Goal: Check status: Check status

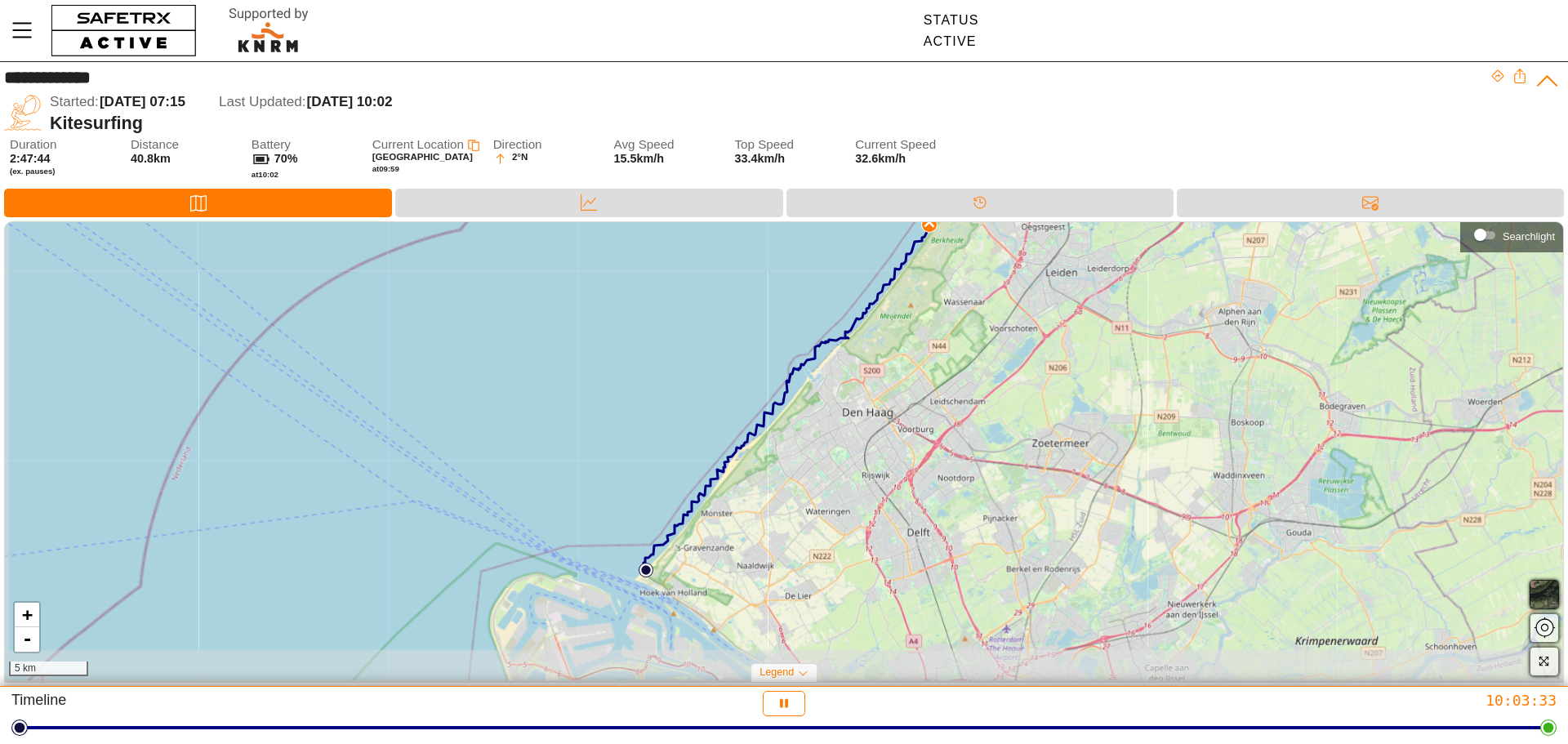
drag, startPoint x: 893, startPoint y: 349, endPoint x: 897, endPoint y: 295, distance: 54.1
click at [897, 295] on div "+ - 5 km" at bounding box center [784, 451] width 1558 height 457
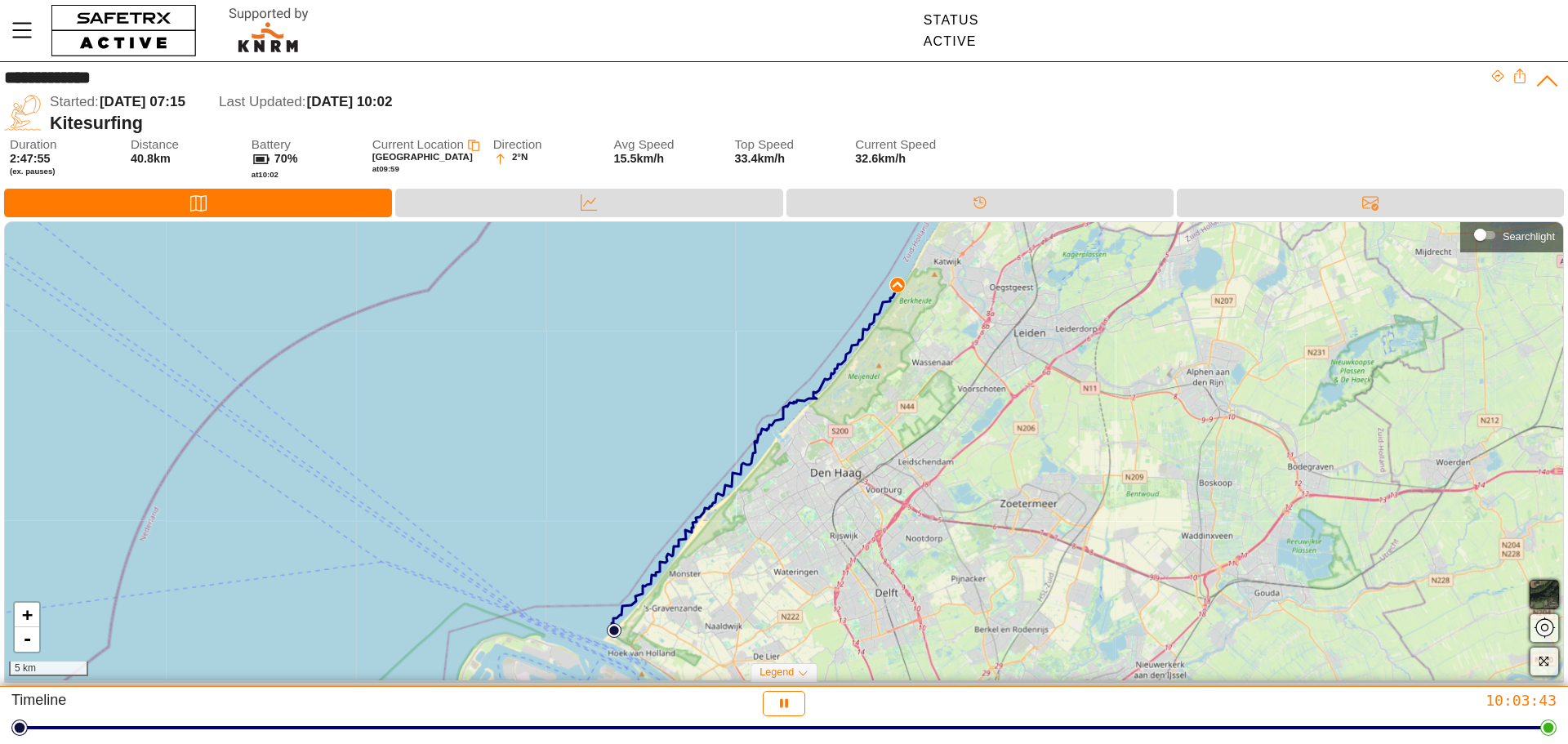
drag, startPoint x: 907, startPoint y: 265, endPoint x: 875, endPoint y: 326, distance: 68.9
click at [875, 326] on div "+ - 5 km" at bounding box center [784, 451] width 1558 height 457
click at [617, 201] on div "Data" at bounding box center [588, 202] width 387 height 28
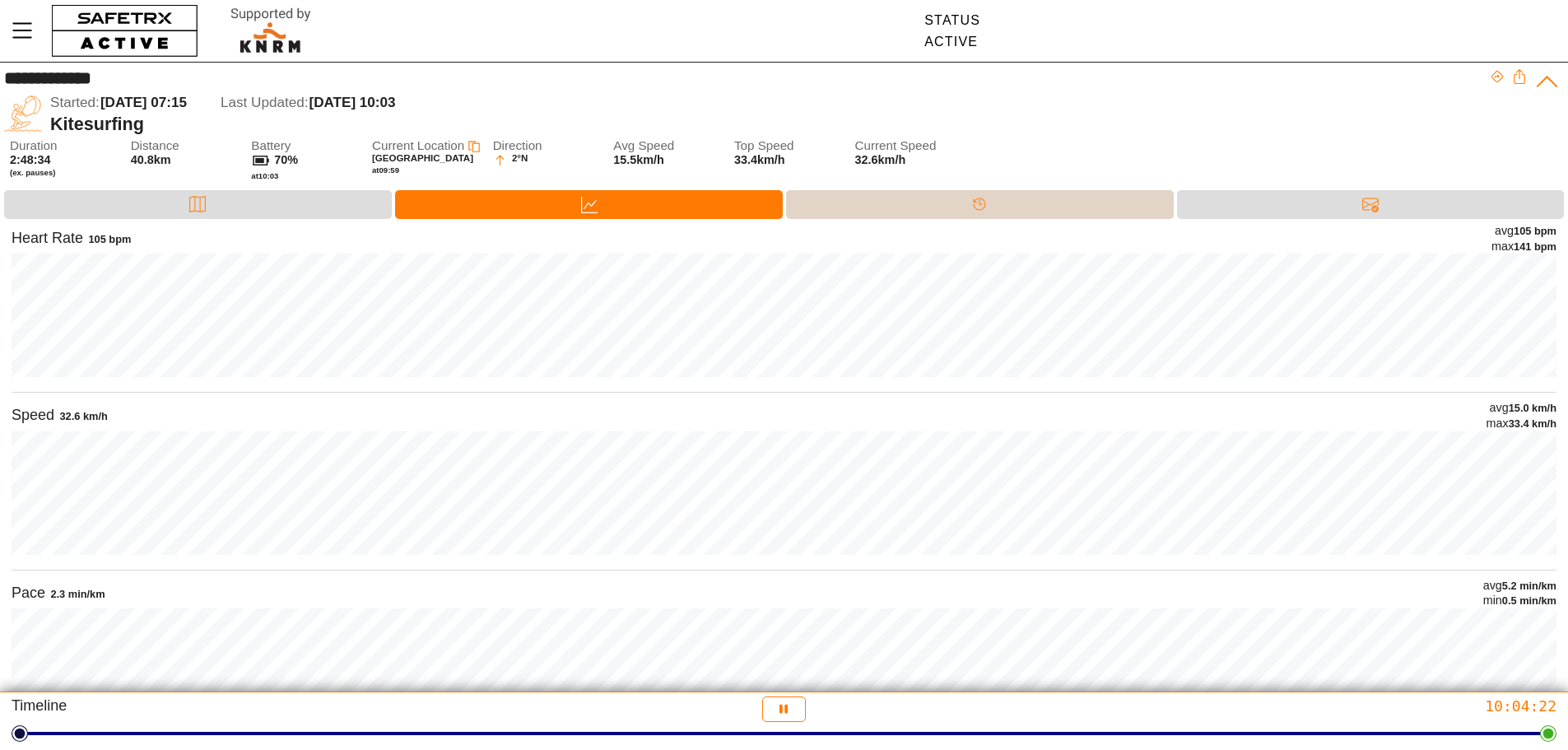
click at [966, 205] on div "Timeline" at bounding box center [979, 204] width 33 height 25
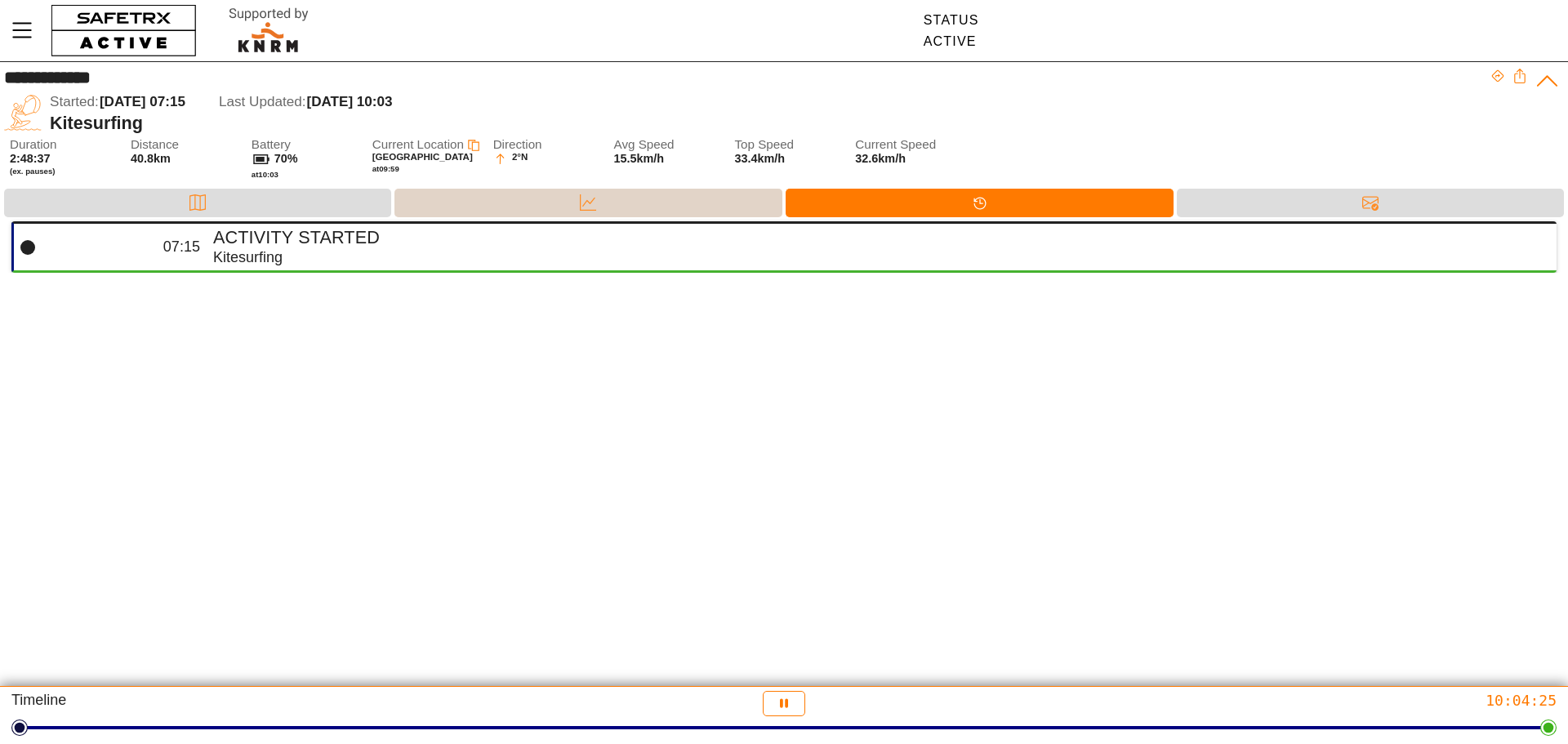
click at [575, 193] on div "Data" at bounding box center [587, 202] width 32 height 25
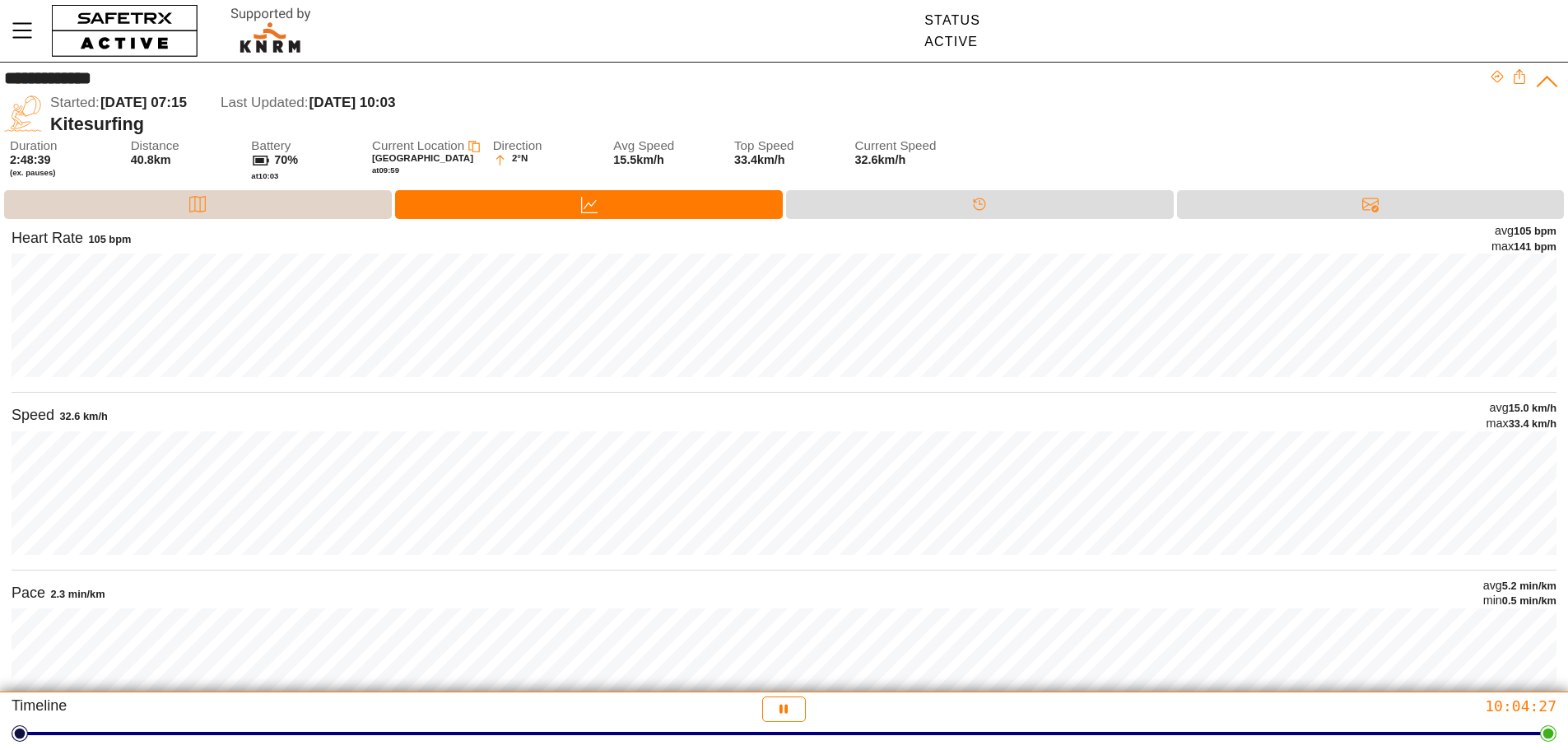
click at [228, 201] on div "Map" at bounding box center [198, 204] width 388 height 29
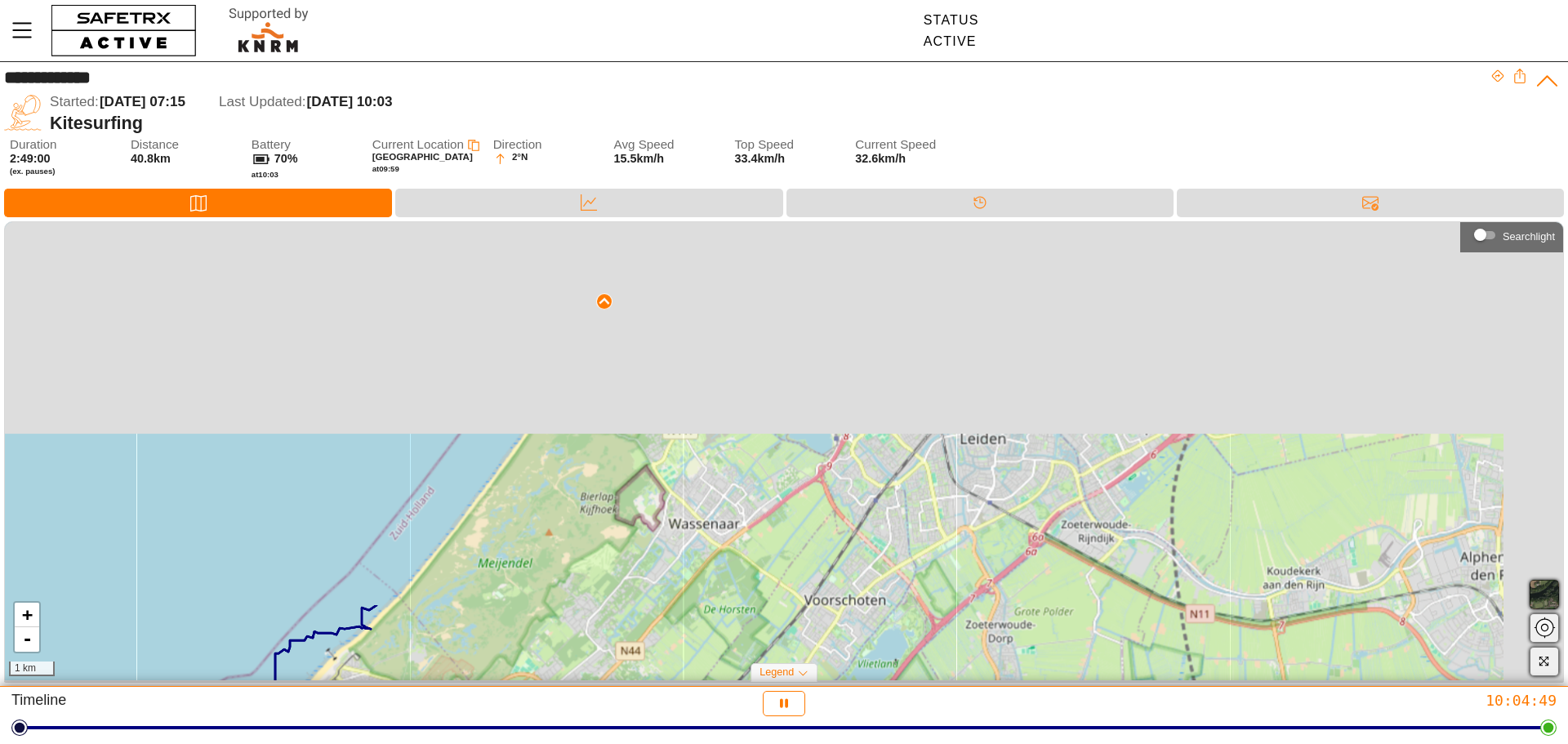
drag, startPoint x: 703, startPoint y: 308, endPoint x: 359, endPoint y: 782, distance: 585.7
click at [359, 743] on html "**********" at bounding box center [784, 372] width 1568 height 744
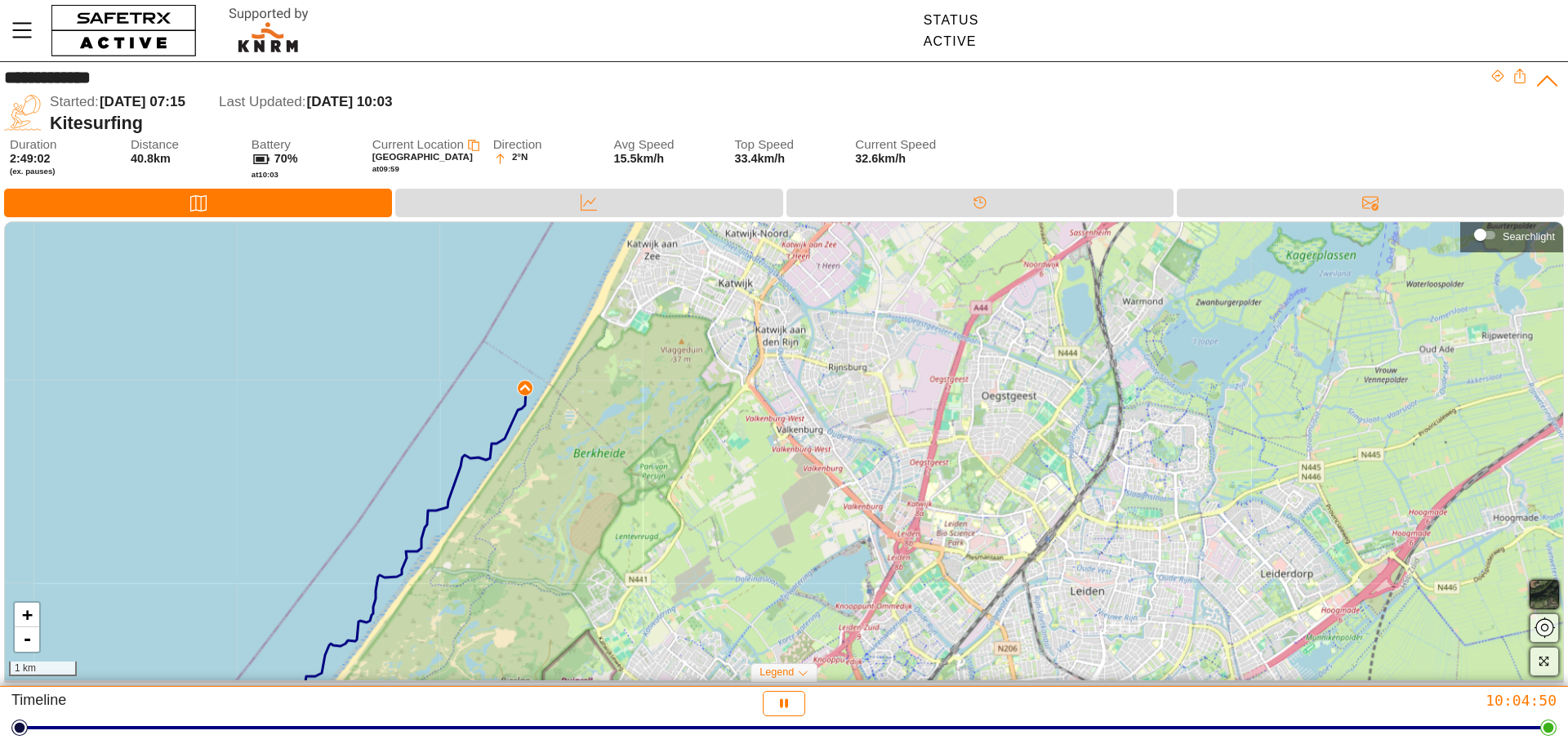
drag, startPoint x: 595, startPoint y: 357, endPoint x: 494, endPoint y: 535, distance: 204.7
click at [494, 535] on div "+ - 1 km" at bounding box center [784, 451] width 1558 height 457
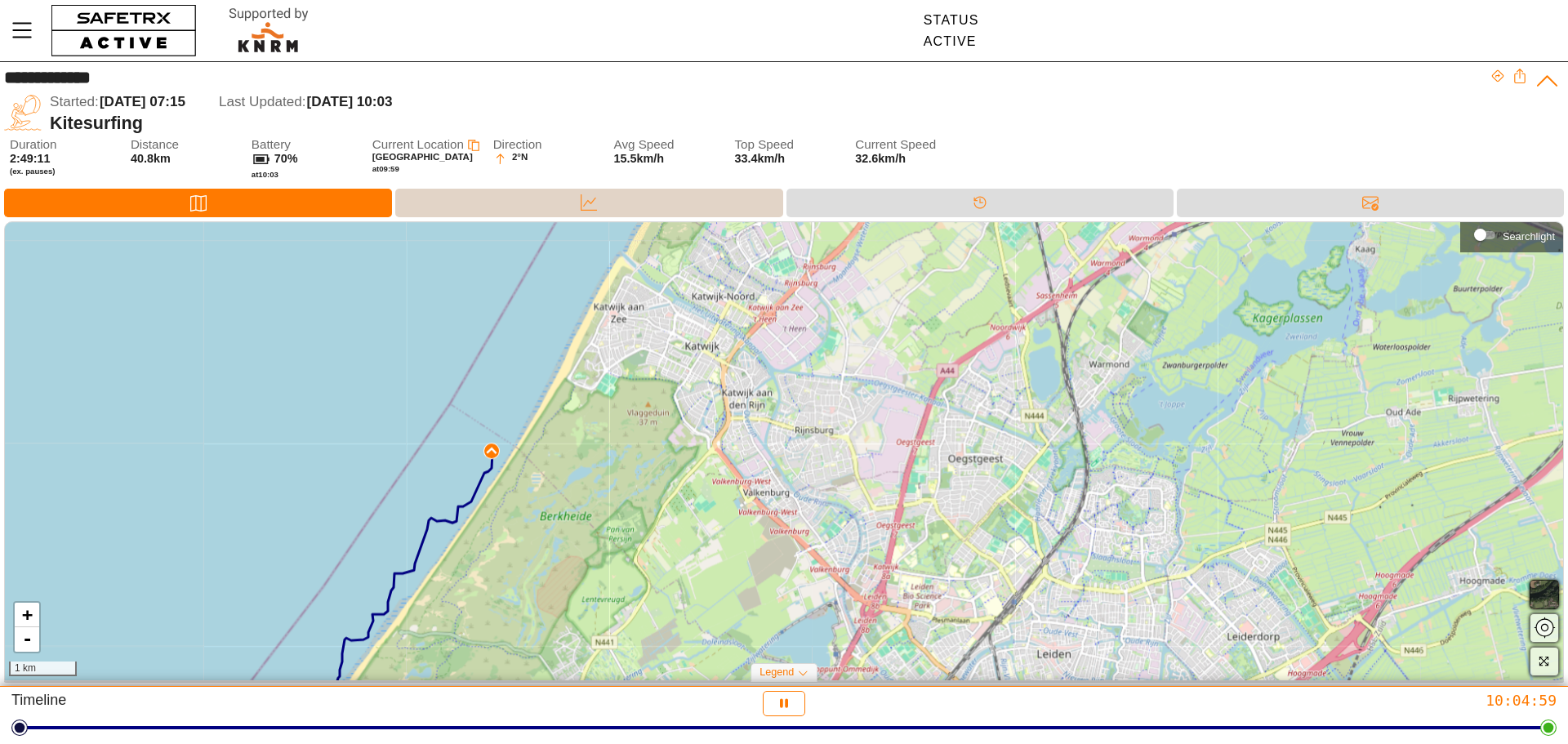
click at [627, 196] on div "Data" at bounding box center [588, 202] width 387 height 28
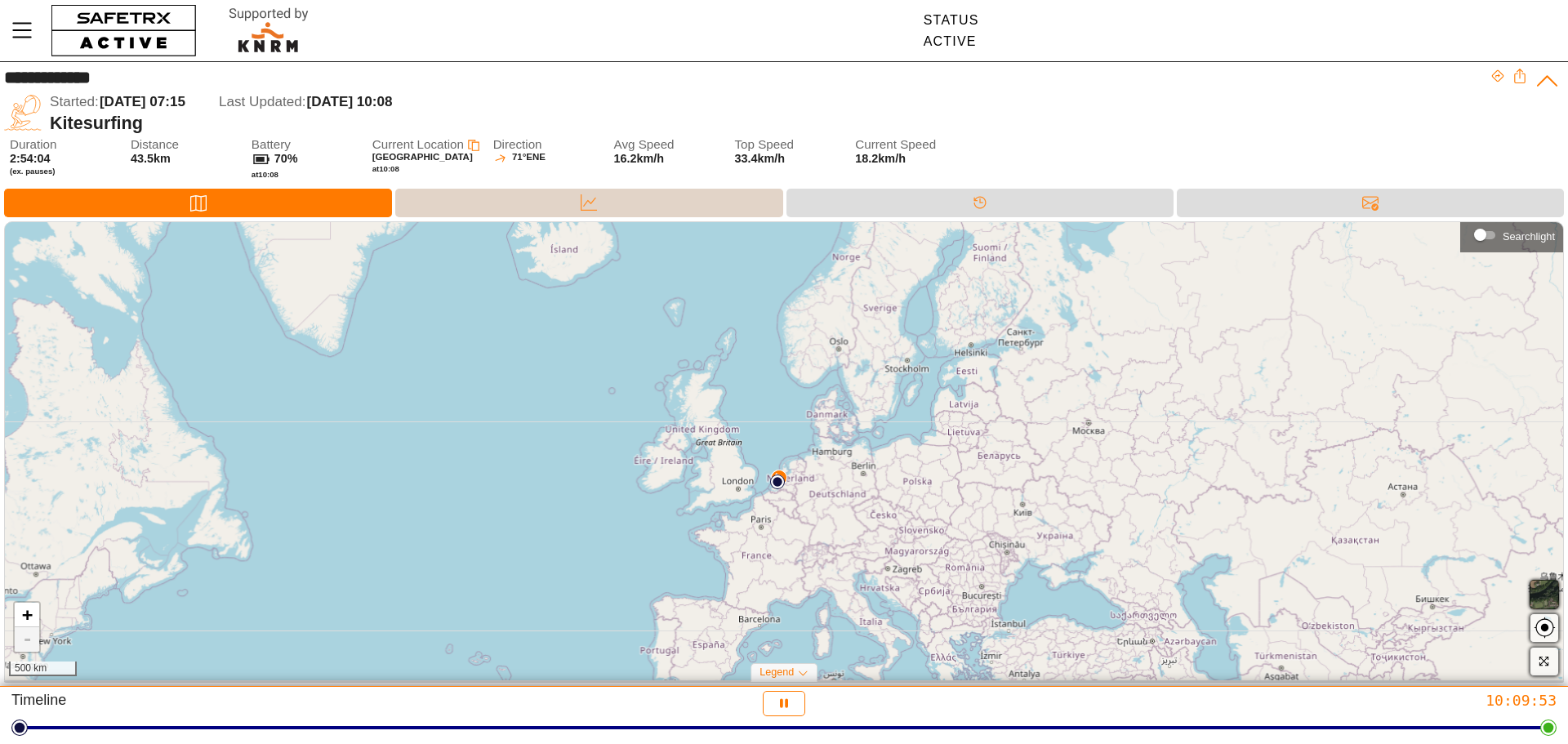
click at [591, 199] on icon at bounding box center [588, 202] width 17 height 17
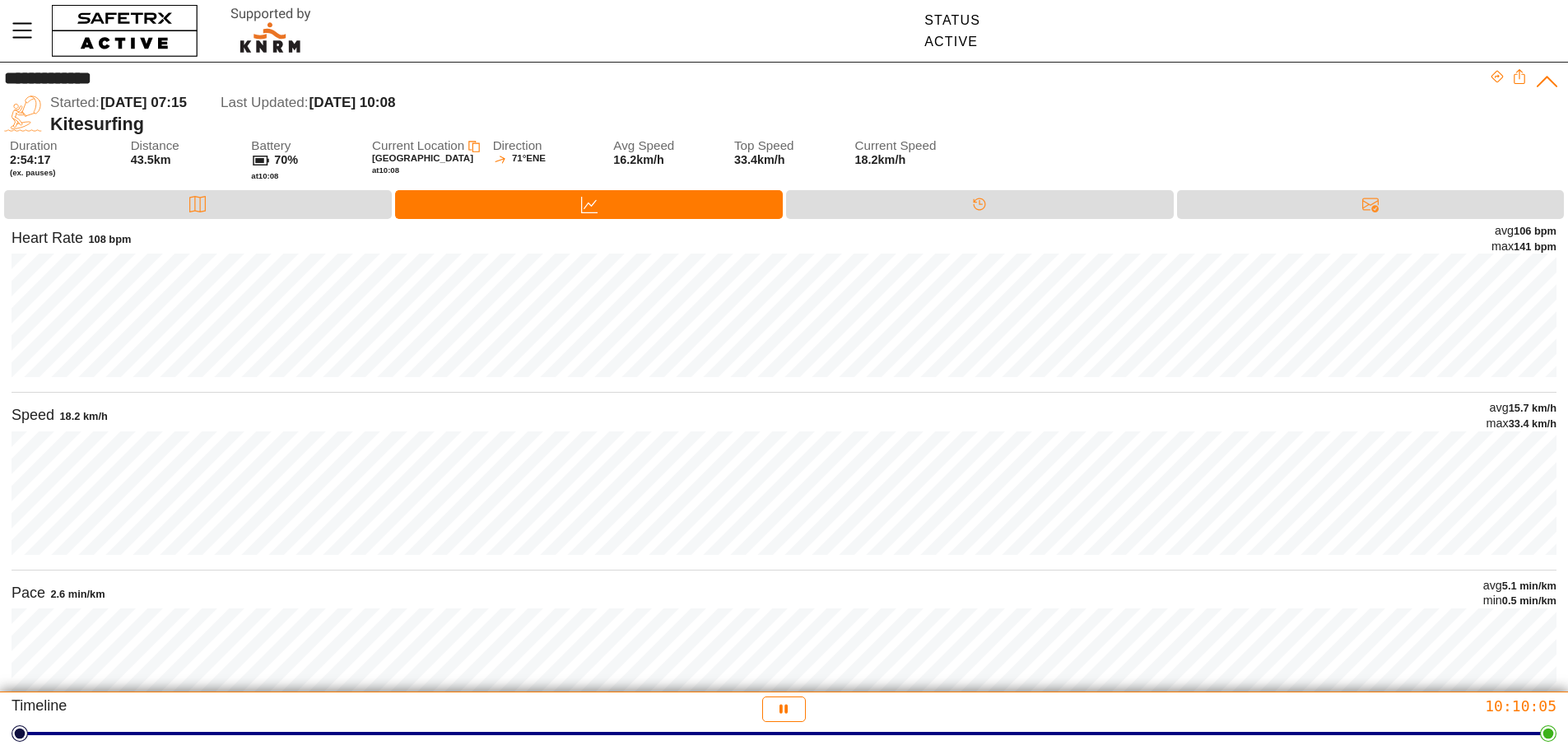
click at [1205, 147] on div "Duration 2:54:17 (ex. pauses) Distance 43.5km Battery 70% at 10:08 Current Loca…" at bounding box center [787, 165] width 1554 height 51
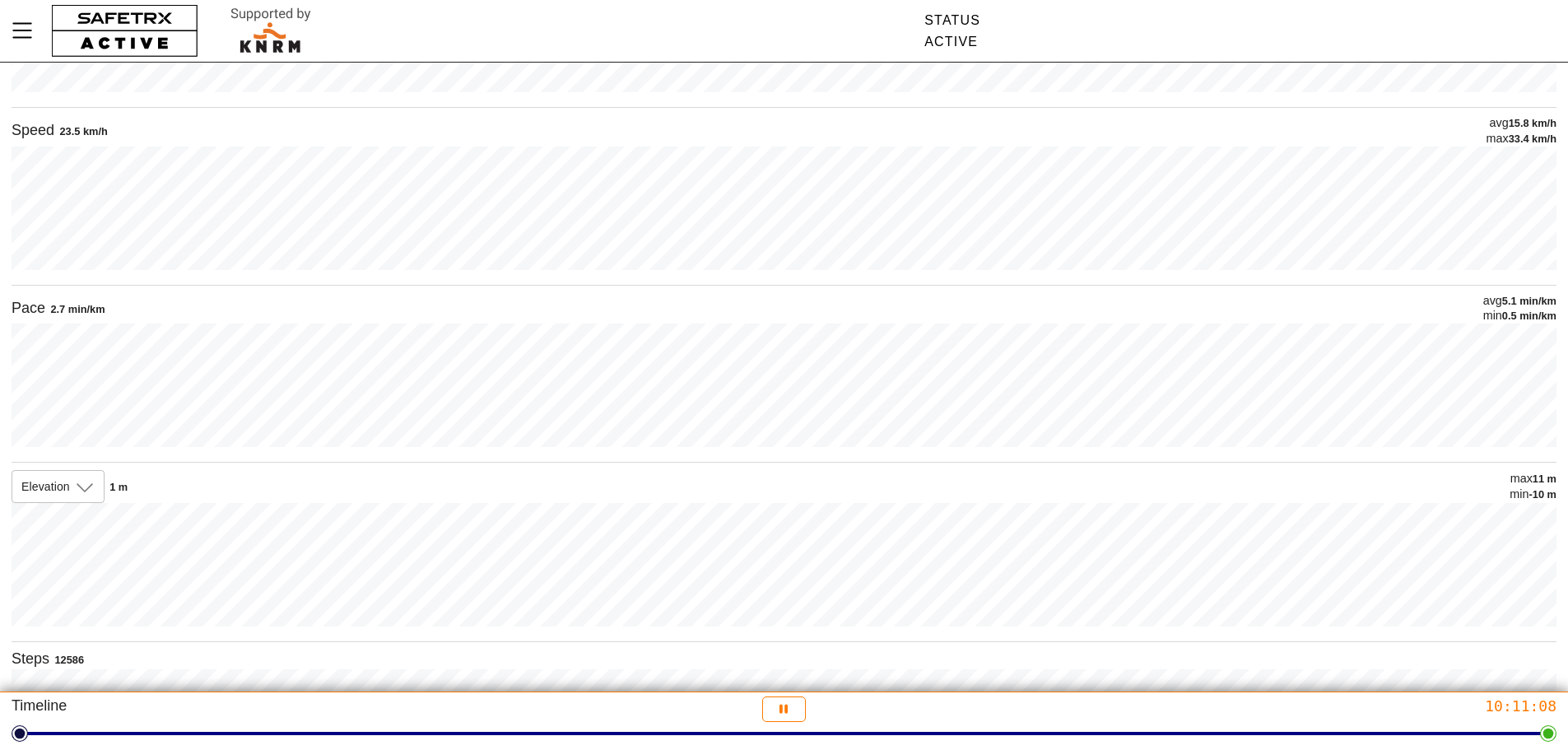
scroll to position [400, 0]
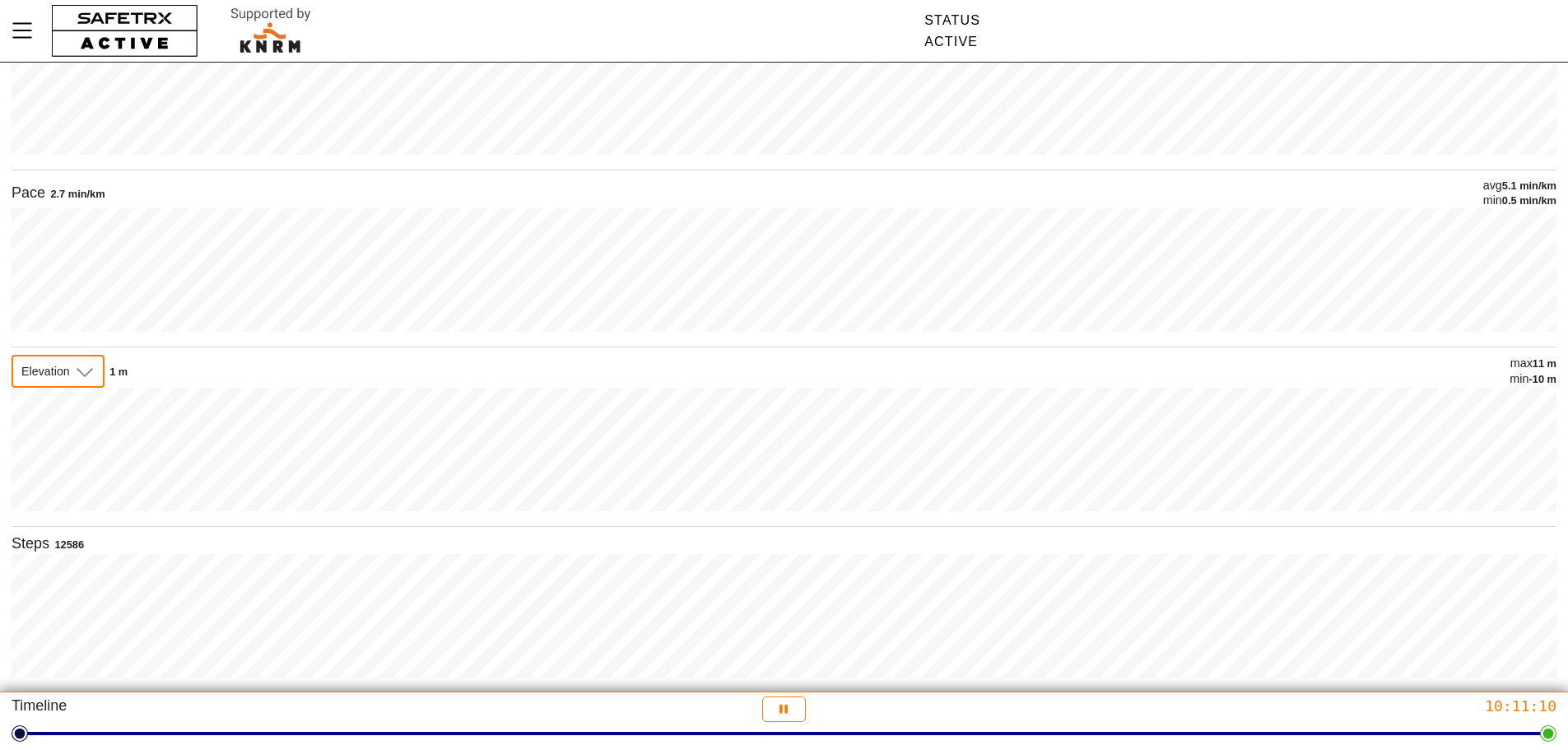
click at [68, 373] on span "Elevation" at bounding box center [46, 371] width 49 height 15
click at [54, 452] on span "Altitude" at bounding box center [49, 445] width 49 height 17
click at [73, 372] on icon at bounding box center [75, 372] width 17 height 9
click at [68, 405] on span "Elevation" at bounding box center [55, 406] width 61 height 17
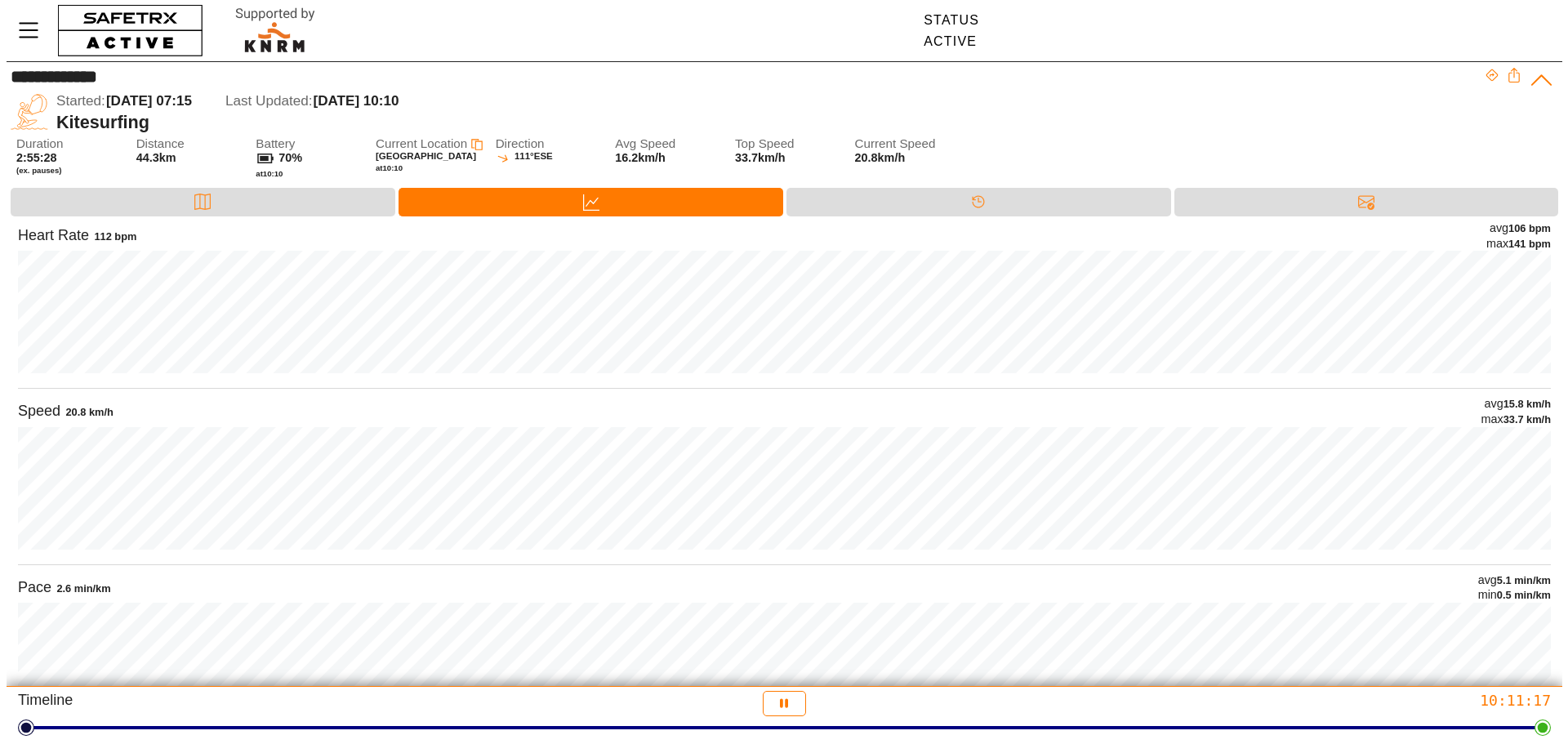
scroll to position [0, 0]
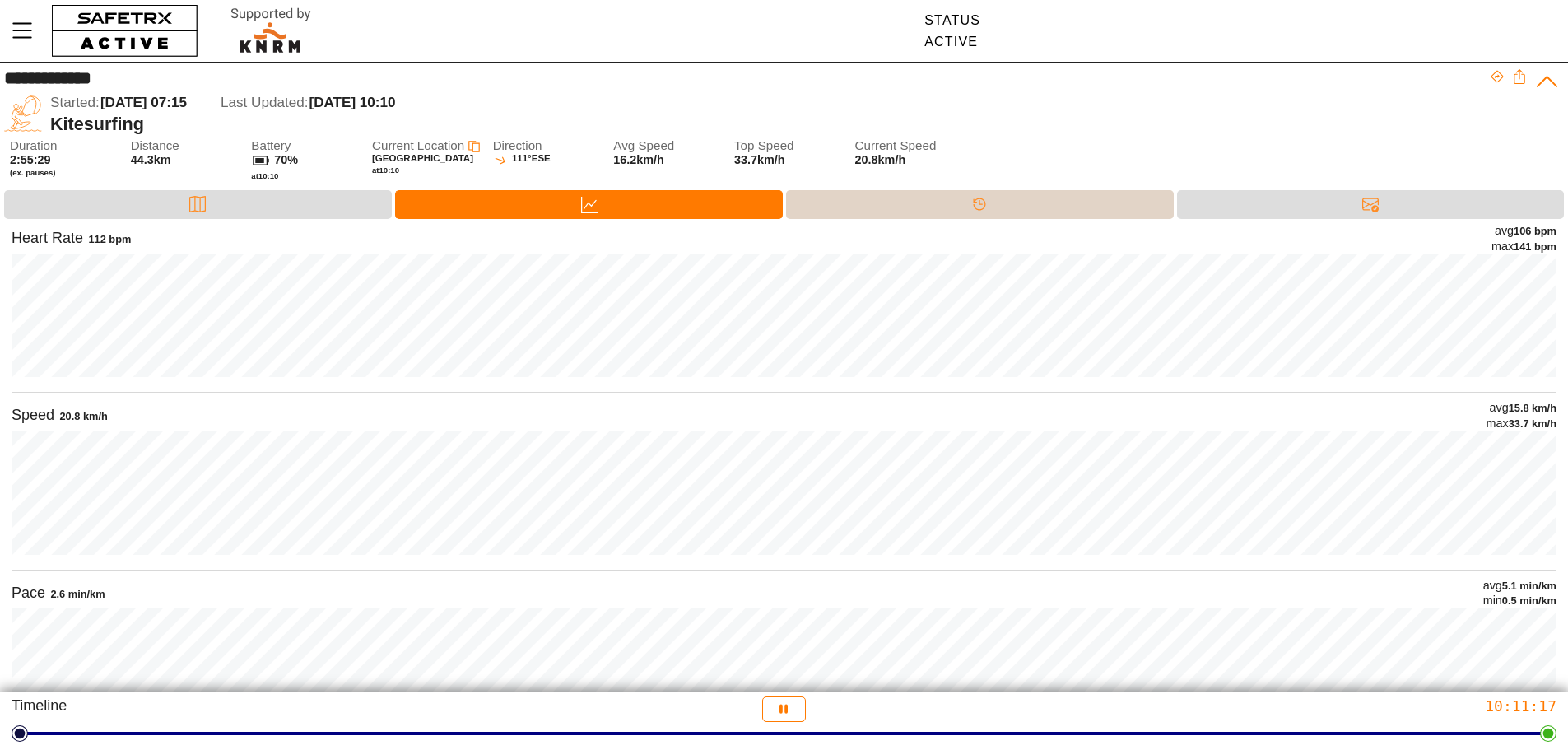
click at [994, 211] on div "Timeline" at bounding box center [979, 204] width 33 height 25
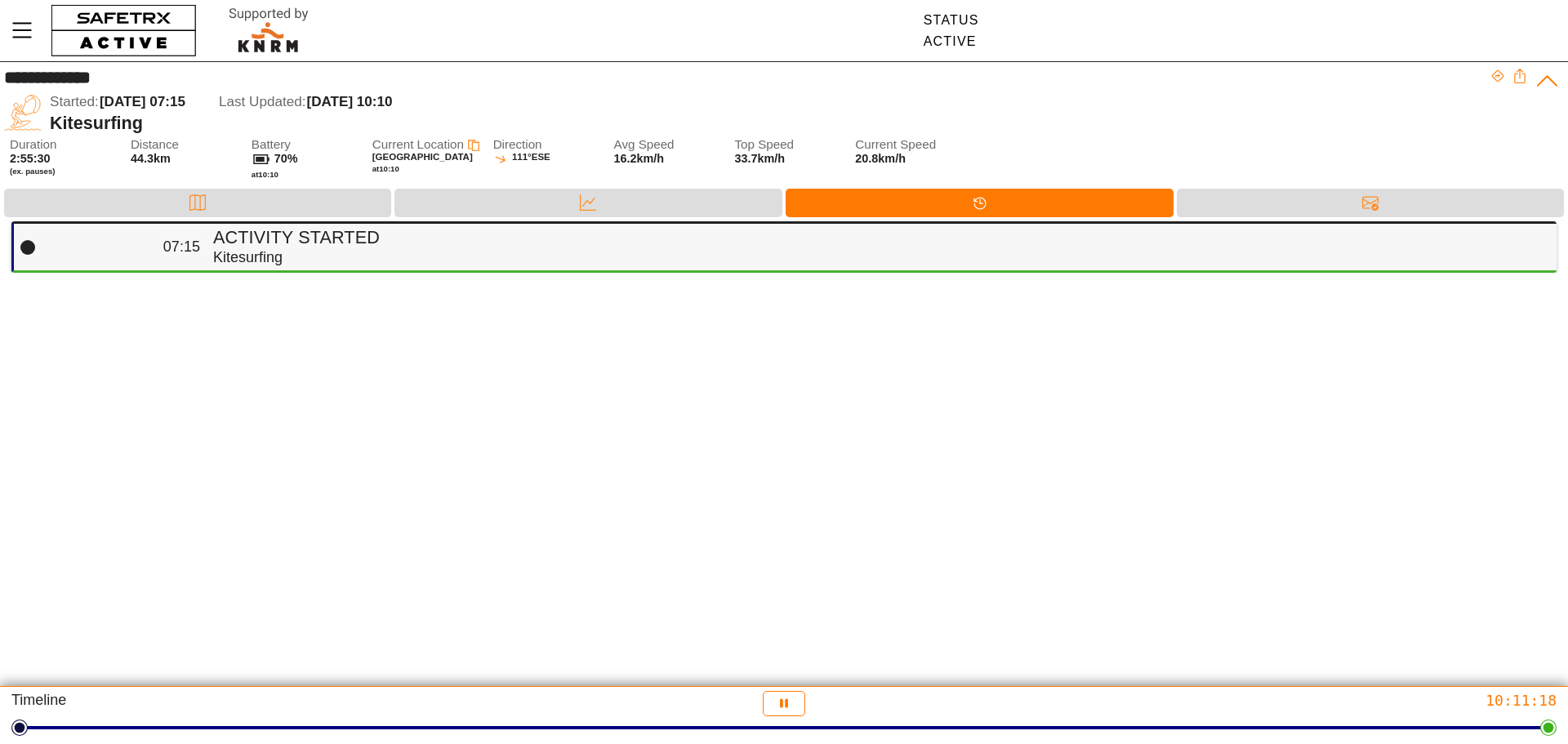
click at [332, 239] on h4 "Activity Started" at bounding box center [878, 238] width 1330 height 22
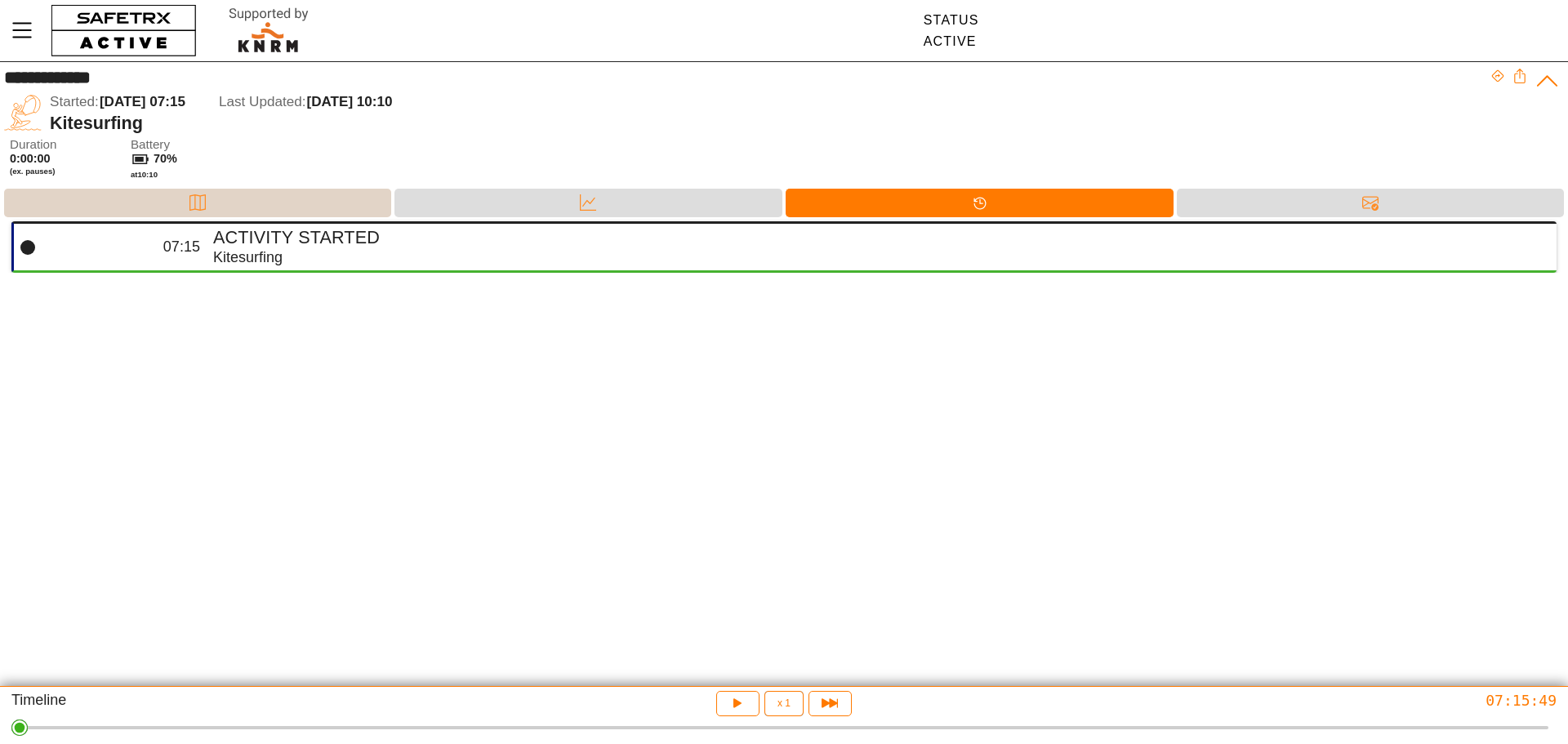
click at [177, 201] on div "Map" at bounding box center [197, 202] width 387 height 28
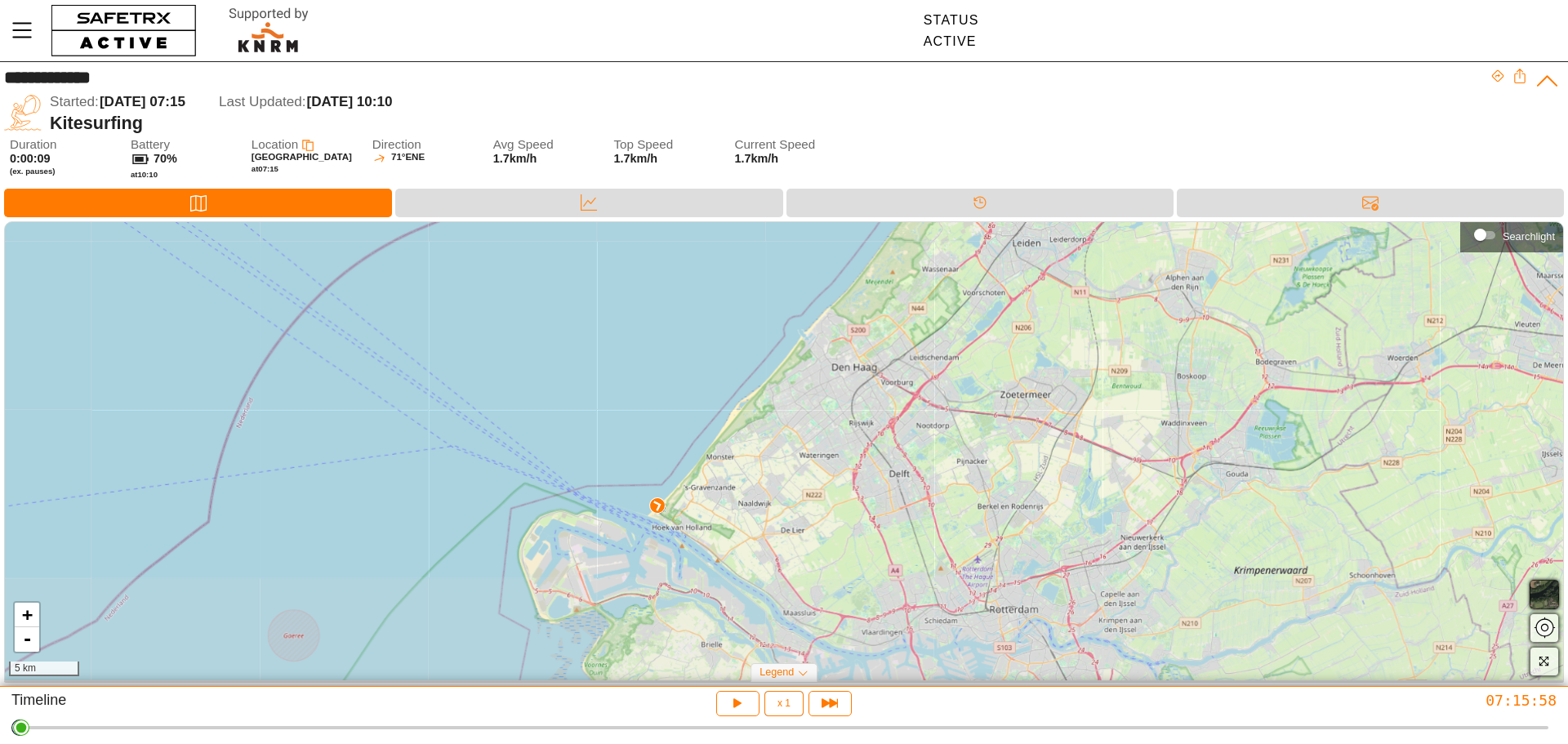
drag, startPoint x: 676, startPoint y: 556, endPoint x: 560, endPoint y: 553, distance: 116.0
click at [684, 487] on div "+ - 5 km" at bounding box center [784, 451] width 1558 height 457
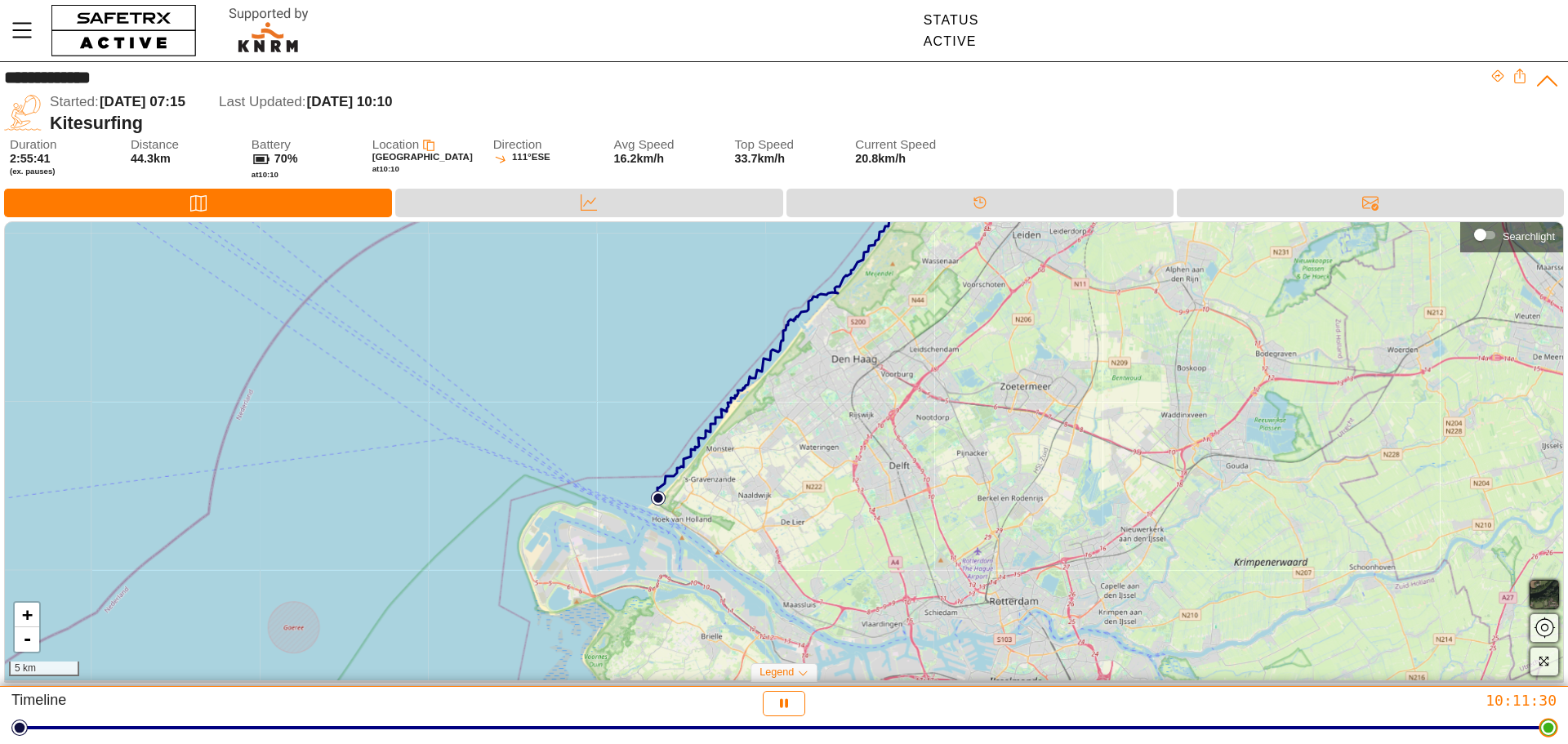
drag, startPoint x: 27, startPoint y: 734, endPoint x: 1567, endPoint y: 629, distance: 1543.6
click at [1567, 629] on html "**********" at bounding box center [784, 372] width 1568 height 744
